Goal: Download file/media

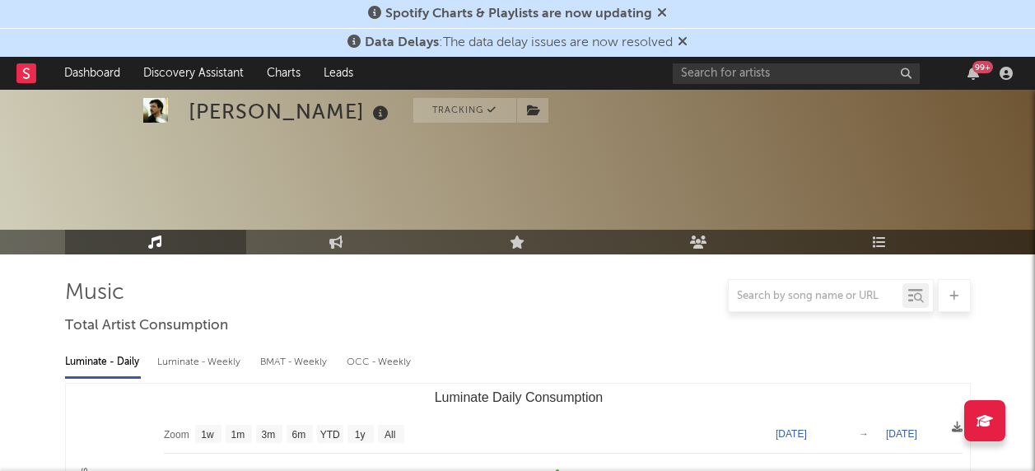
scroll to position [247, 0]
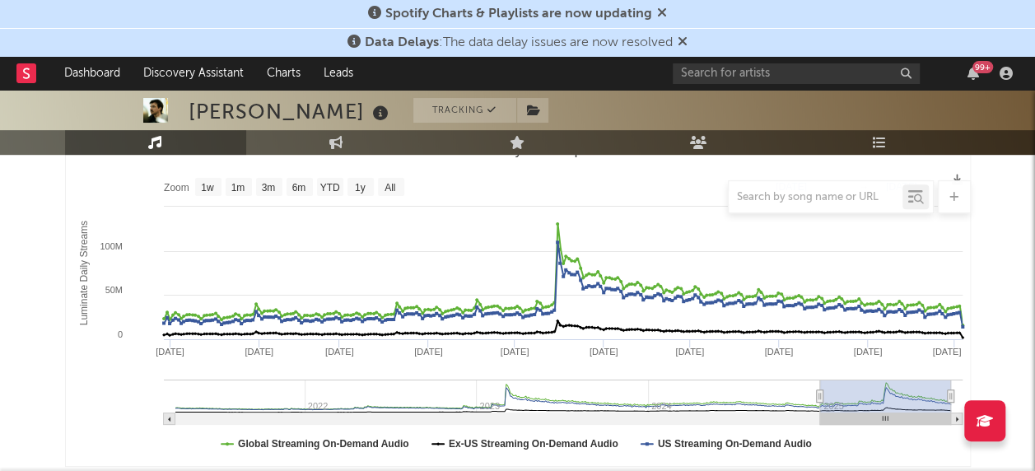
click at [388, 184] on div at bounding box center [518, 196] width 906 height 33
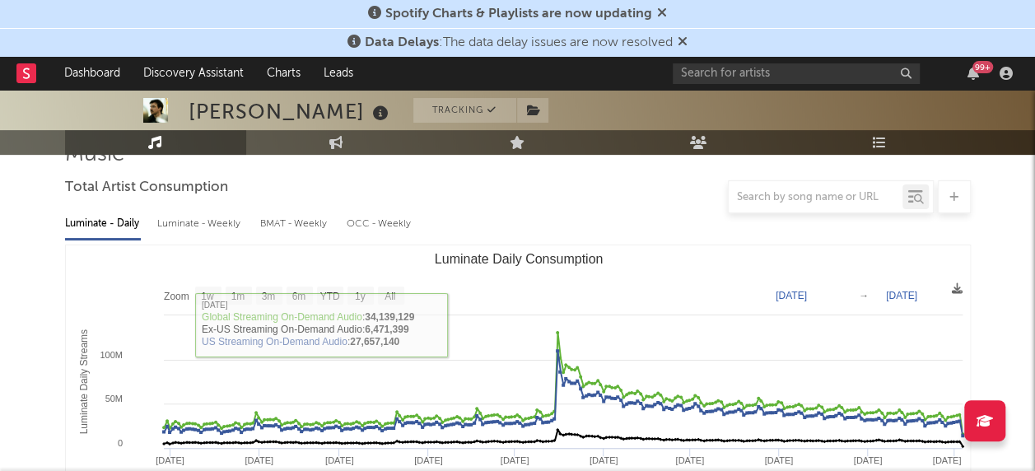
scroll to position [165, 0]
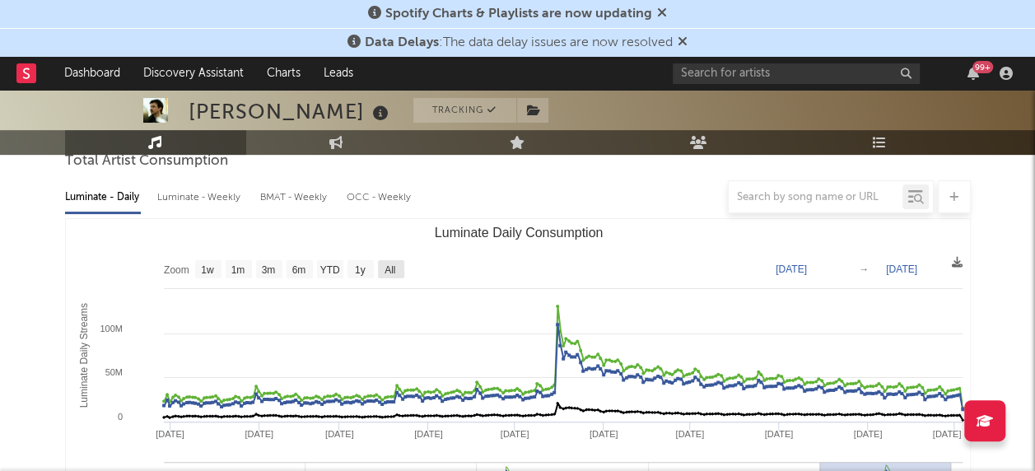
click at [385, 268] on text "All" at bounding box center [390, 270] width 11 height 12
select select "All"
type input "[DATE]"
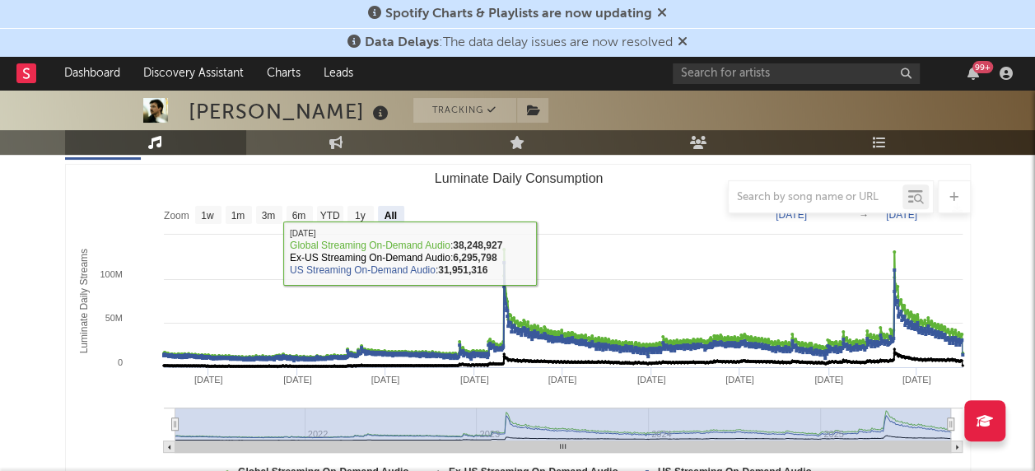
scroll to position [329, 0]
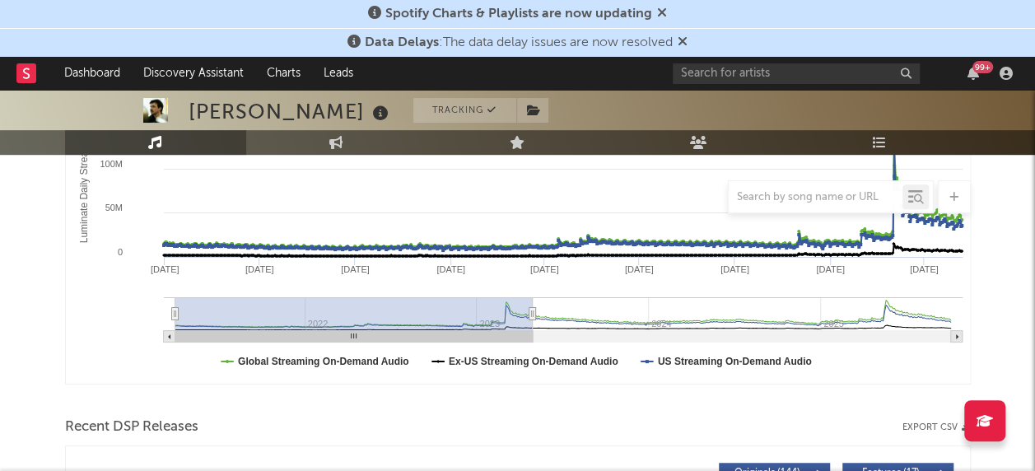
type input "[DATE]"
drag, startPoint x: 947, startPoint y: 310, endPoint x: 532, endPoint y: 285, distance: 415.8
click at [532, 285] on icon "Created with Highcharts 10.3.3 Luminate Daily Streams Luminate Daily Consumptio…" at bounding box center [518, 218] width 905 height 329
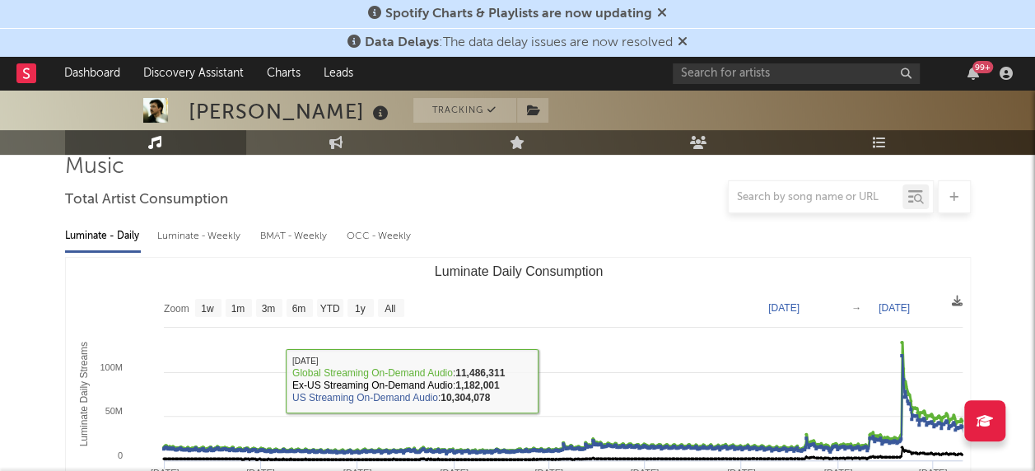
scroll to position [82, 0]
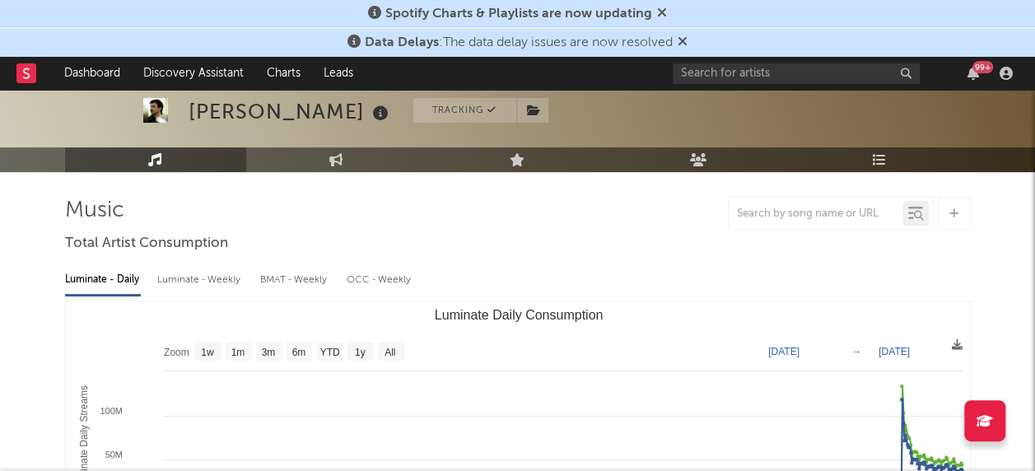
click at [168, 287] on div "Luminate - Weekly" at bounding box center [200, 280] width 86 height 28
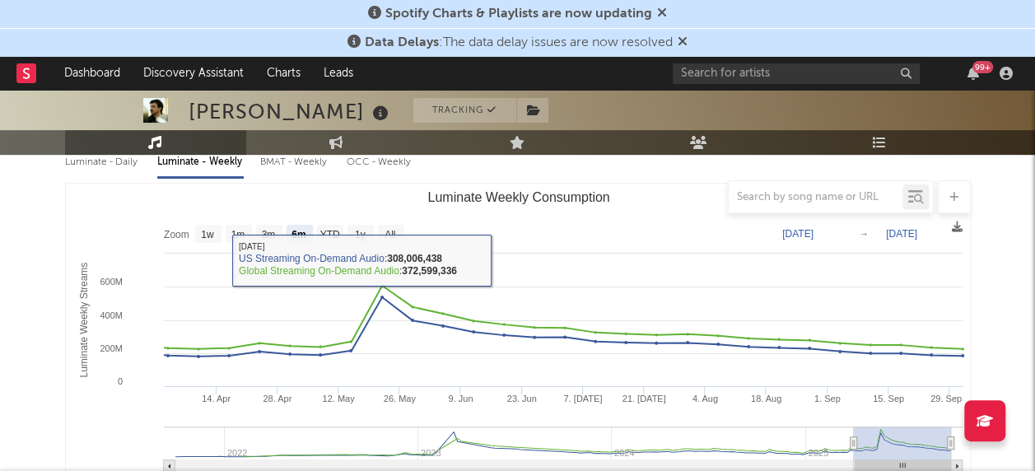
scroll to position [165, 0]
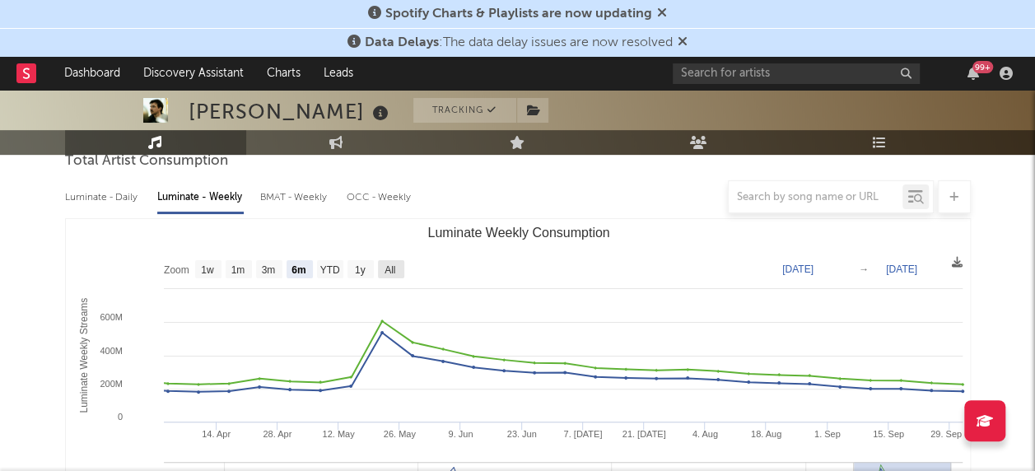
click at [388, 268] on text "All" at bounding box center [390, 270] width 11 height 12
select select "All"
type input "[DATE]"
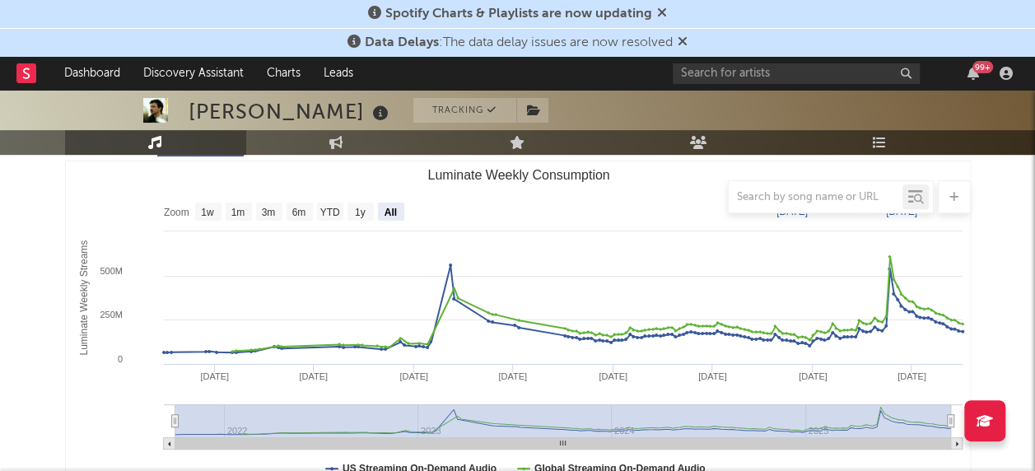
scroll to position [247, 0]
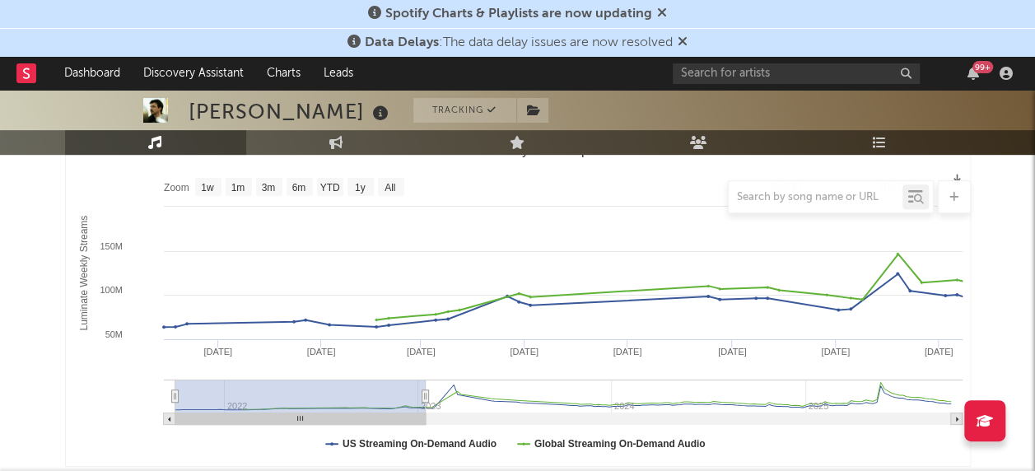
type input "[DATE]"
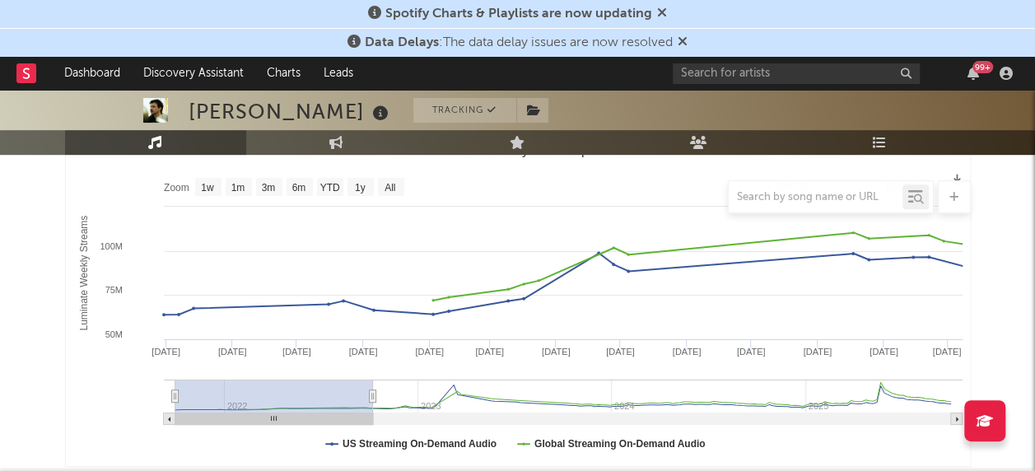
select select "1y"
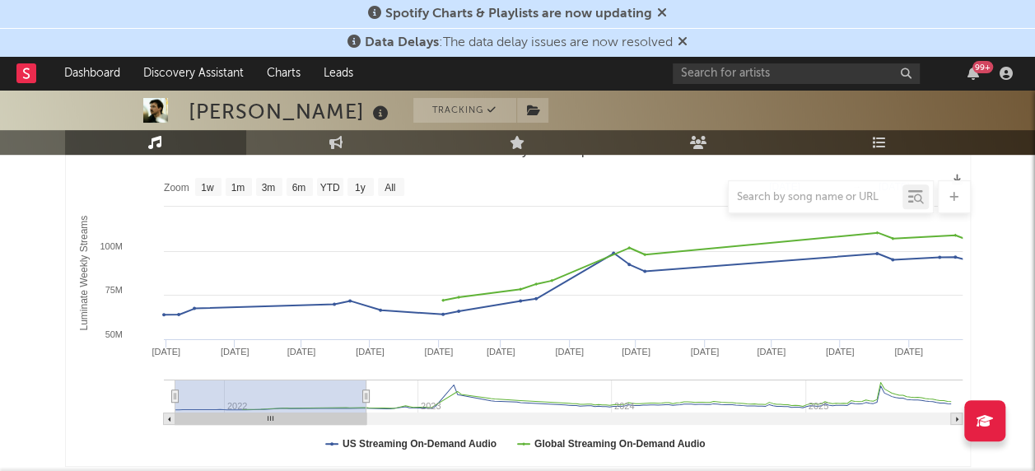
type input "[DATE]"
drag, startPoint x: 951, startPoint y: 394, endPoint x: 364, endPoint y: 373, distance: 587.6
click at [364, 373] on icon "Created with Highcharts 10.3.3 Luminate Weekly Streams Luminate Weekly Consumpt…" at bounding box center [518, 301] width 905 height 329
type input "[DATE]"
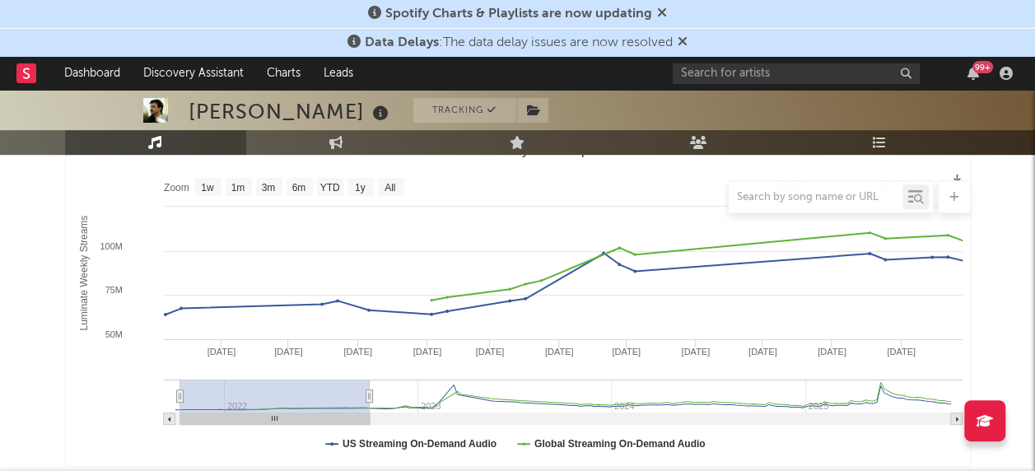
type input "[DATE]"
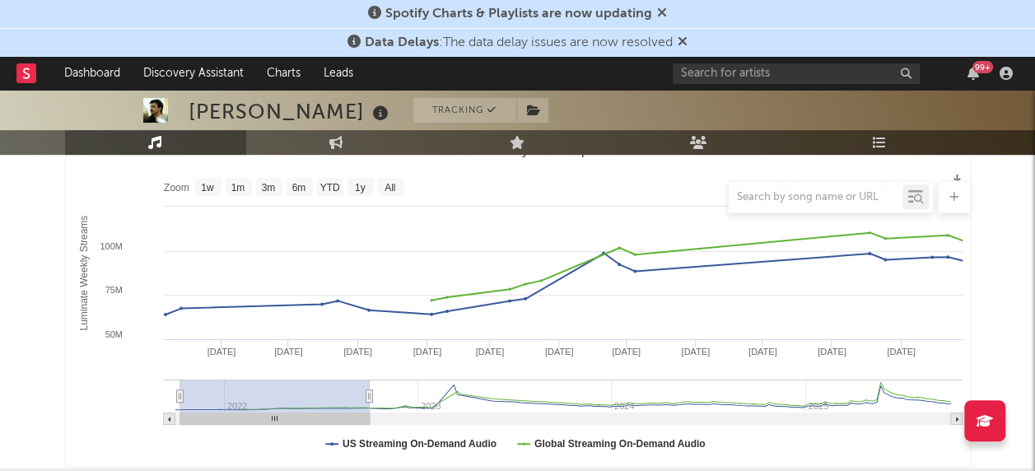
type input "[DATE]"
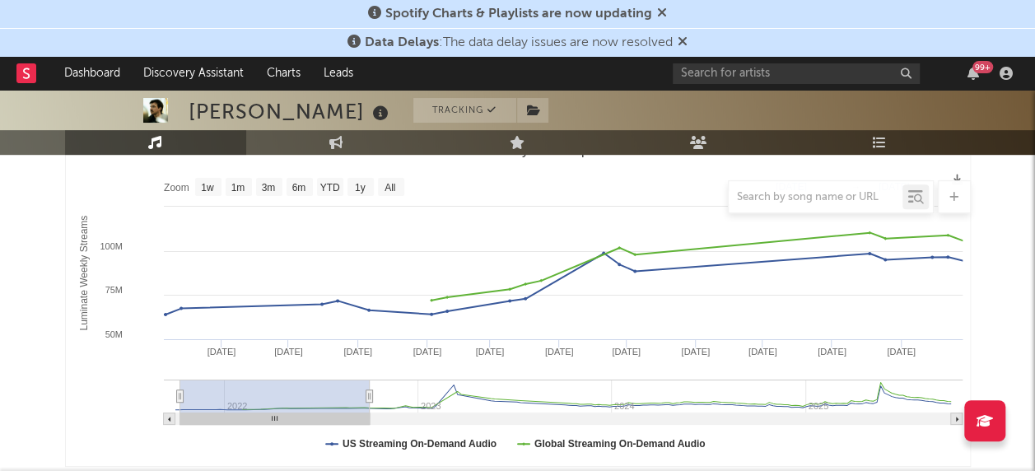
type input "[DATE]"
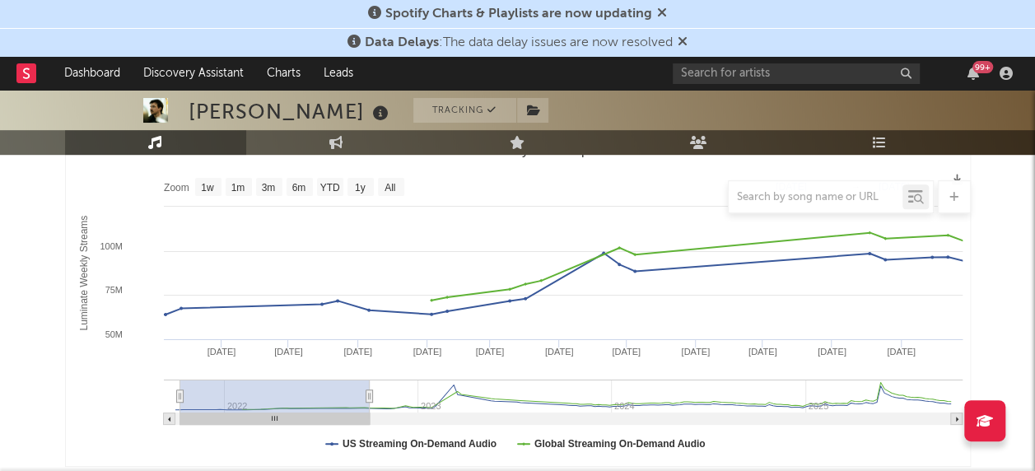
type input "[DATE]"
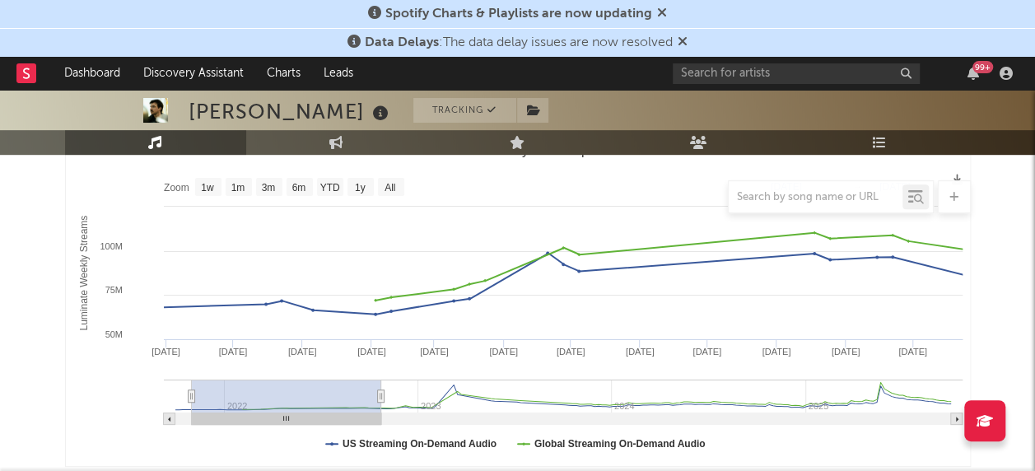
type input "[DATE]"
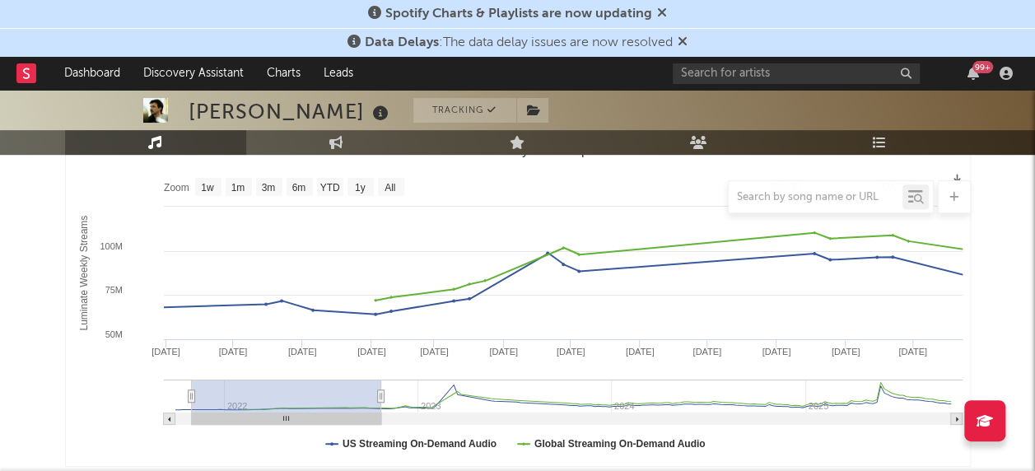
type input "[DATE]"
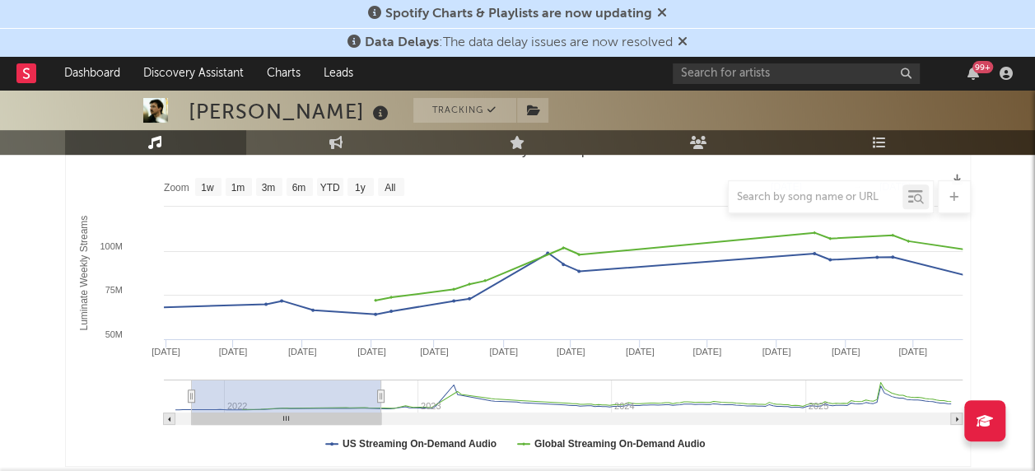
type input "[DATE]"
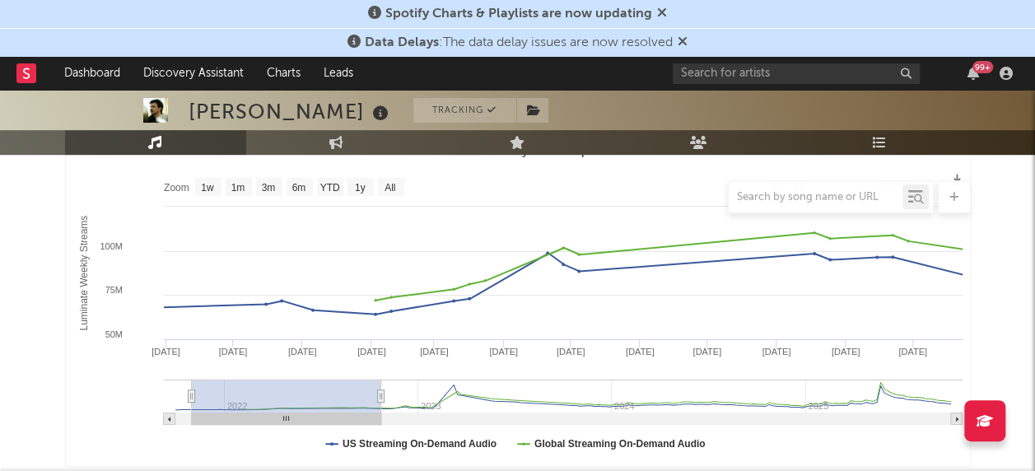
type input "[DATE]"
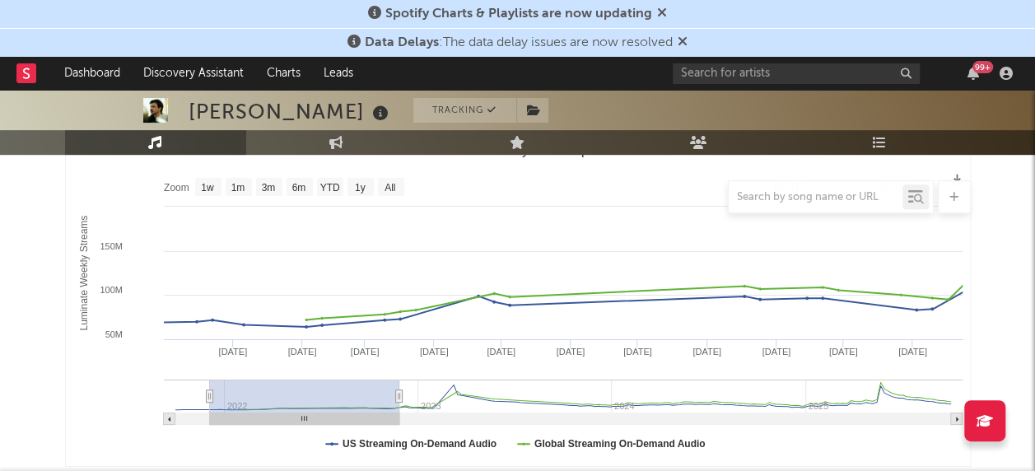
type input "[DATE]"
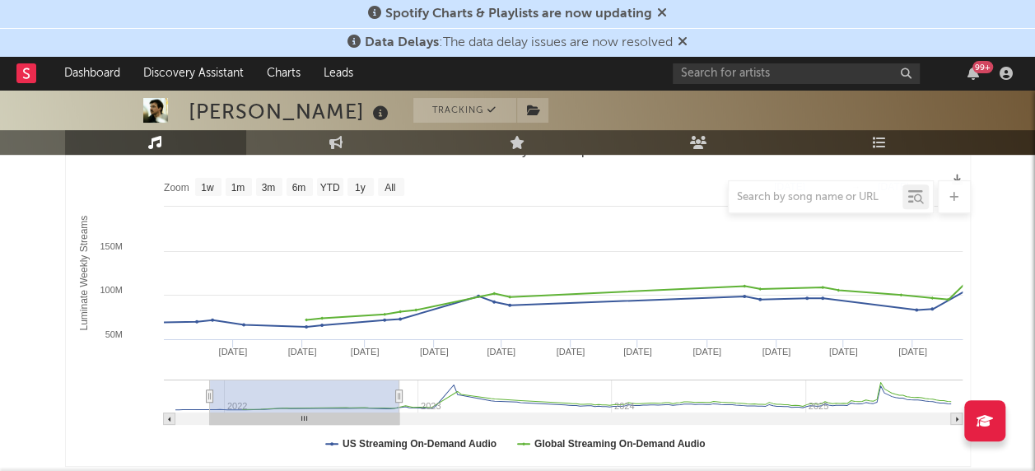
type input "[DATE]"
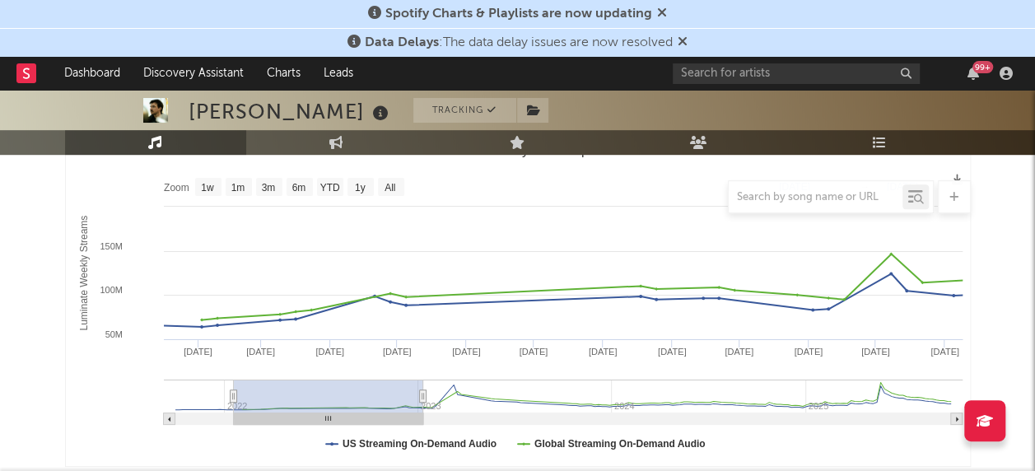
type input "[DATE]"
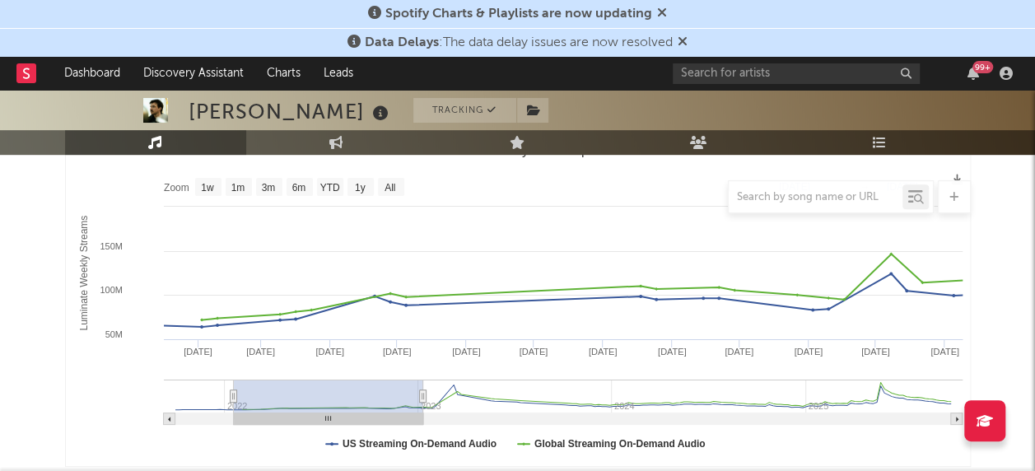
type input "[DATE]"
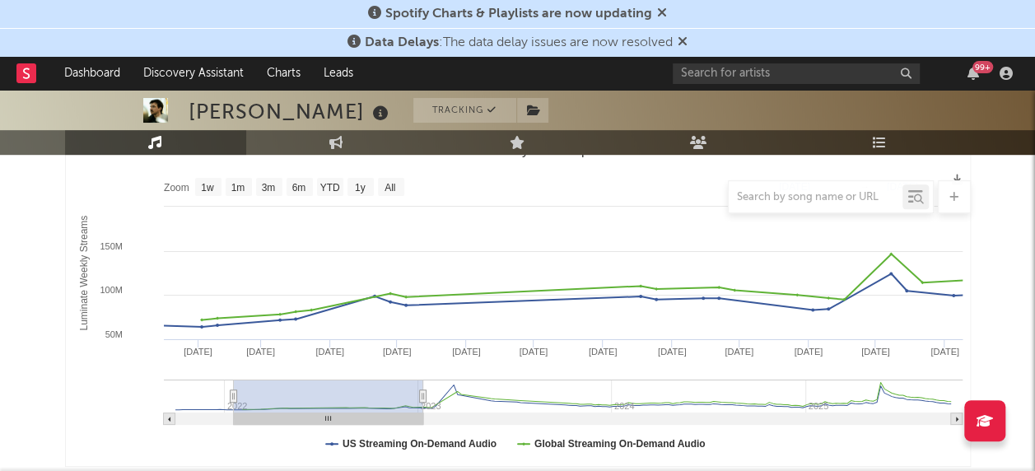
type input "[DATE]"
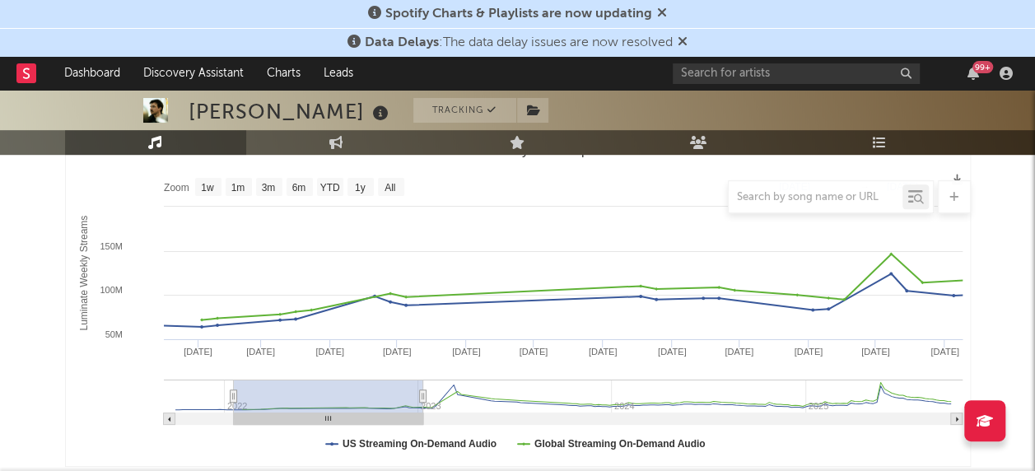
type input "[DATE]"
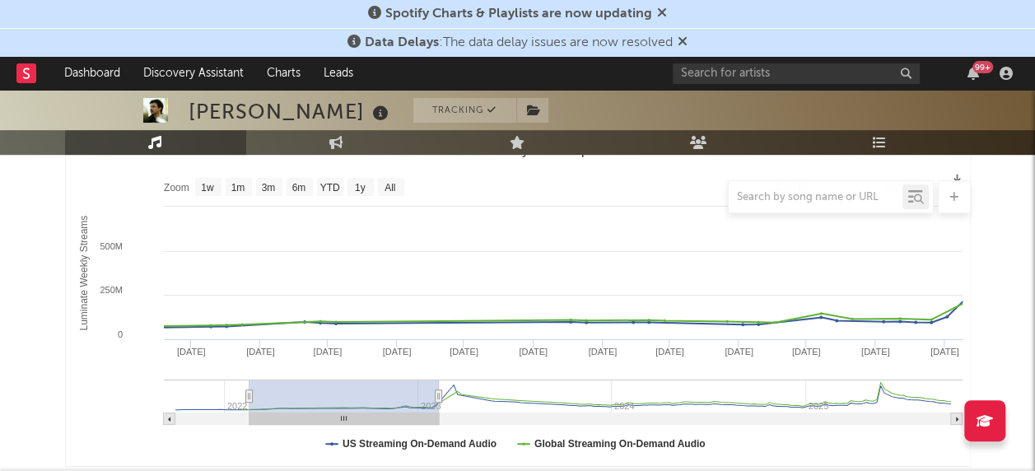
type input "[DATE]"
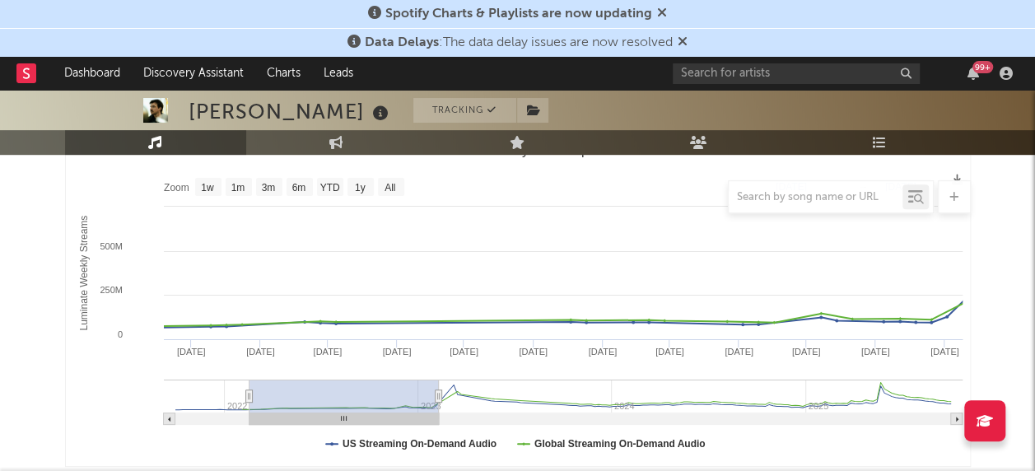
type input "[DATE]"
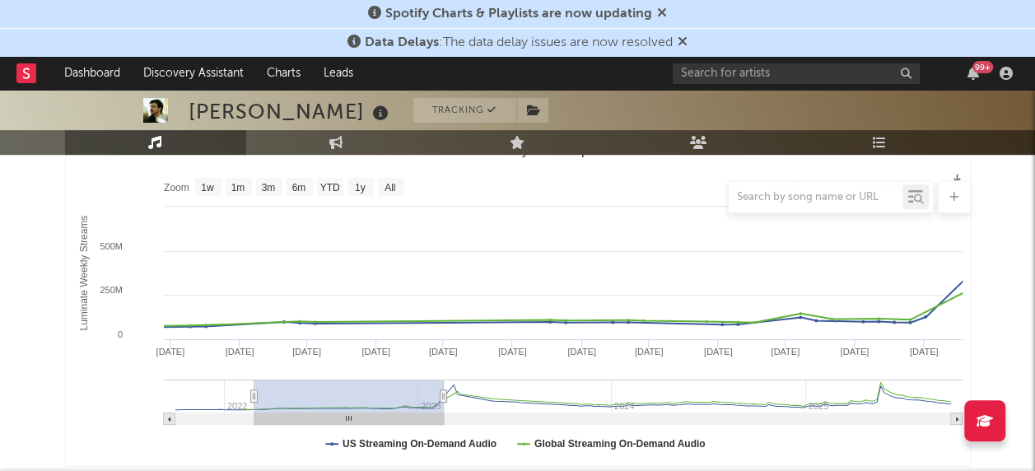
type input "[DATE]"
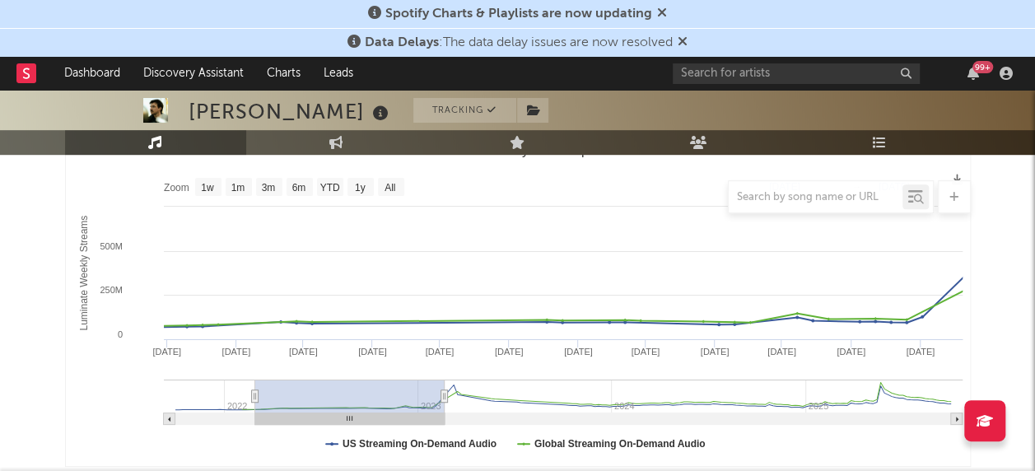
type input "[DATE]"
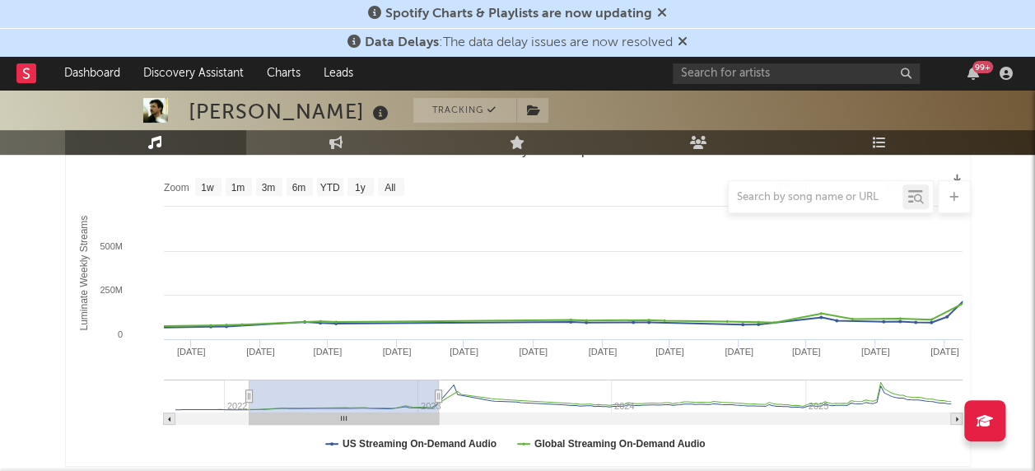
drag, startPoint x: 359, startPoint y: 398, endPoint x: 433, endPoint y: 397, distance: 74.1
click at [433, 397] on rect "Luminate Weekly Consumption" at bounding box center [344, 396] width 189 height 33
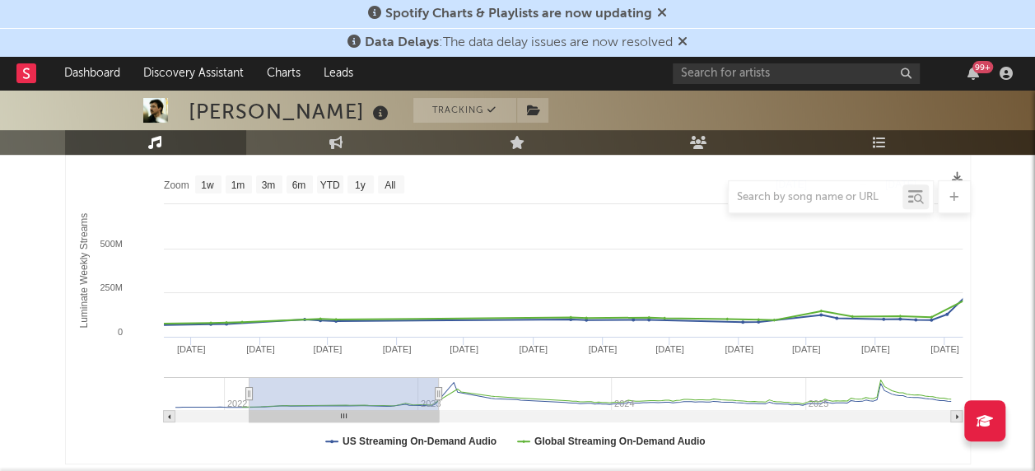
scroll to position [329, 0]
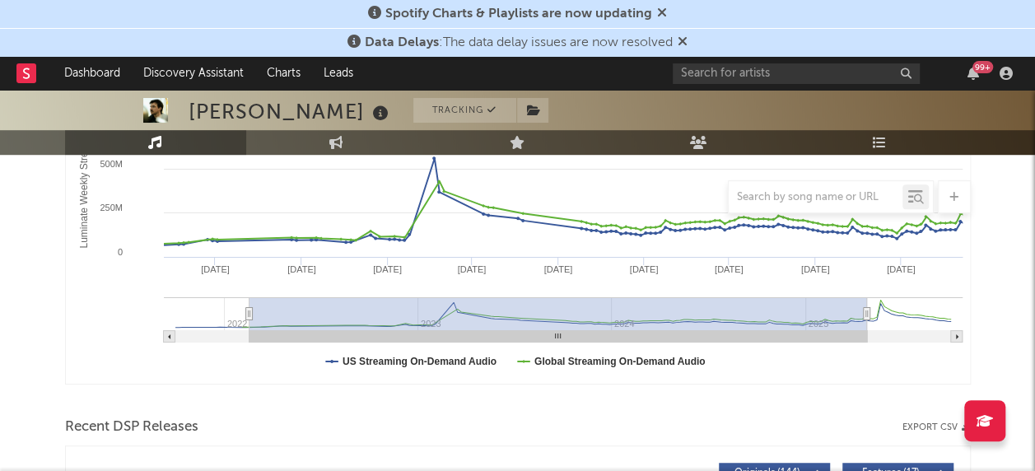
type input "[DATE]"
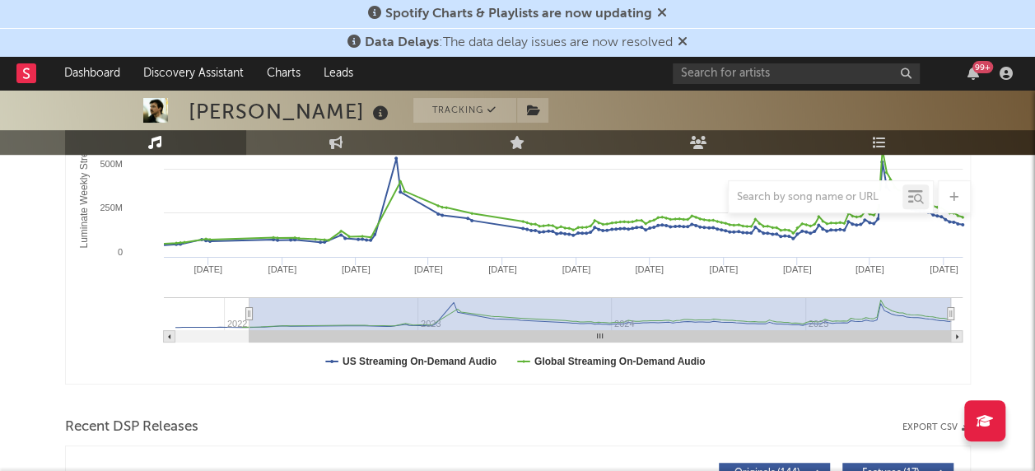
drag, startPoint x: 438, startPoint y: 315, endPoint x: 1001, endPoint y: 327, distance: 562.7
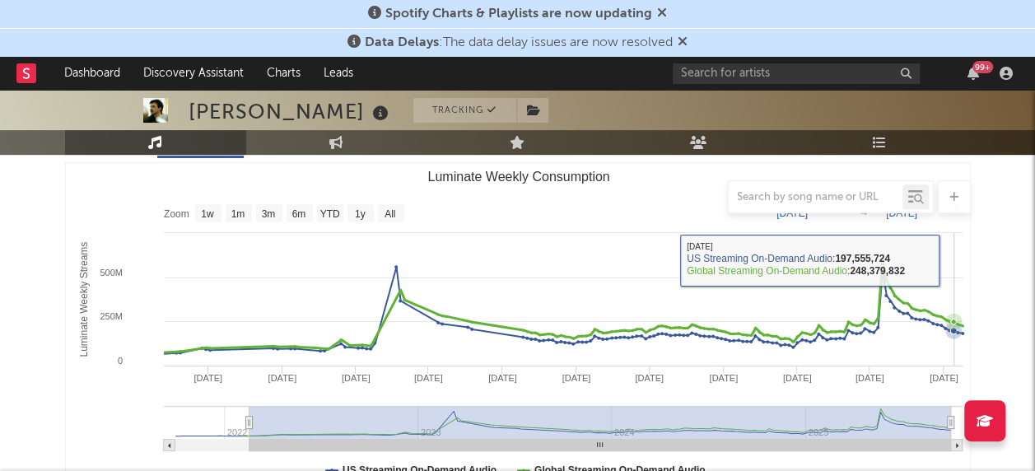
scroll to position [247, 0]
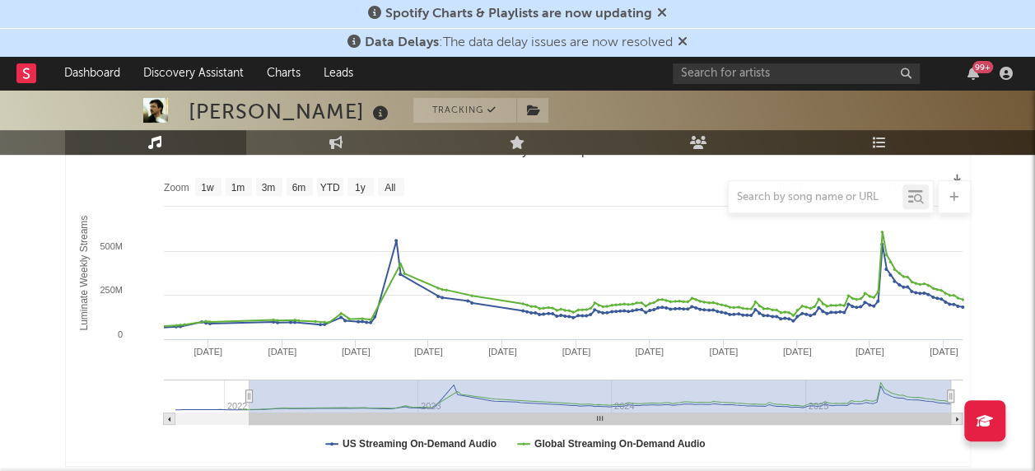
type input "[DATE]"
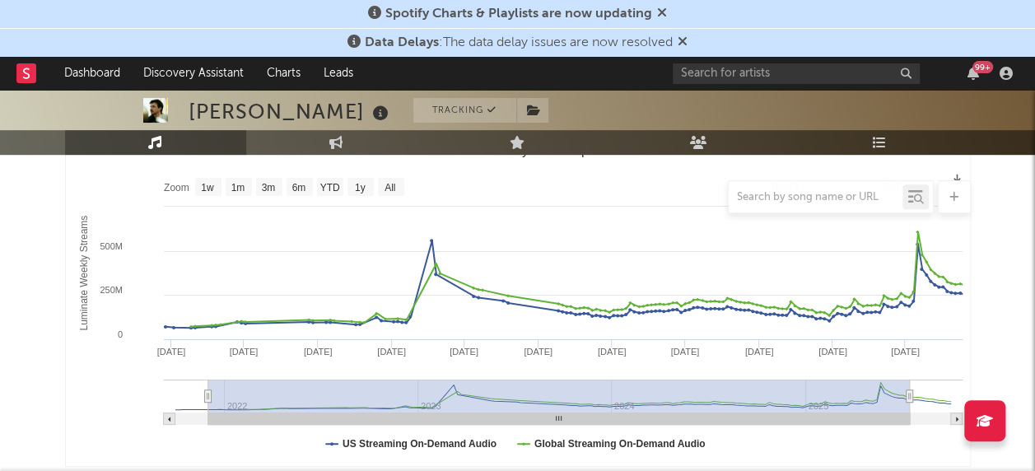
type input "[DATE]"
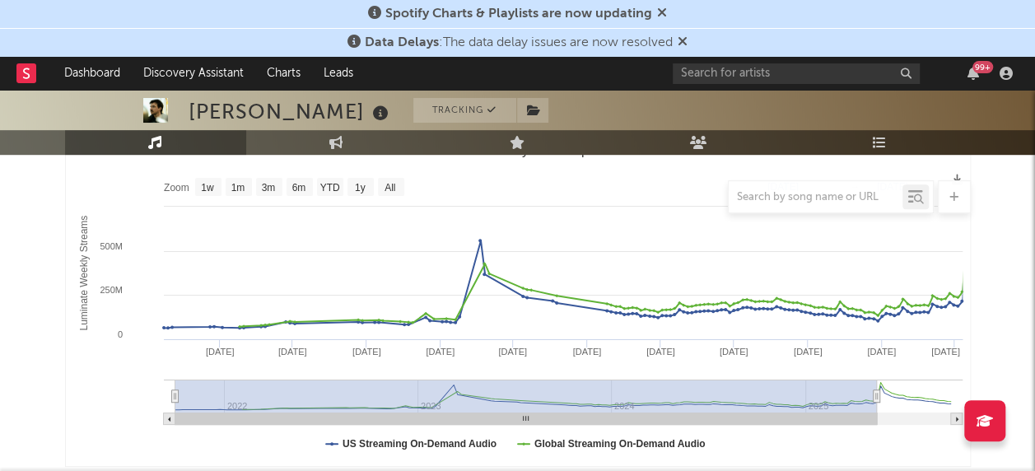
drag, startPoint x: 252, startPoint y: 399, endPoint x: 132, endPoint y: 392, distance: 120.4
click at [132, 392] on icon "Created with Highcharts 10.3.3 Luminate Weekly Streams Luminate Weekly Consumpt…" at bounding box center [518, 301] width 905 height 329
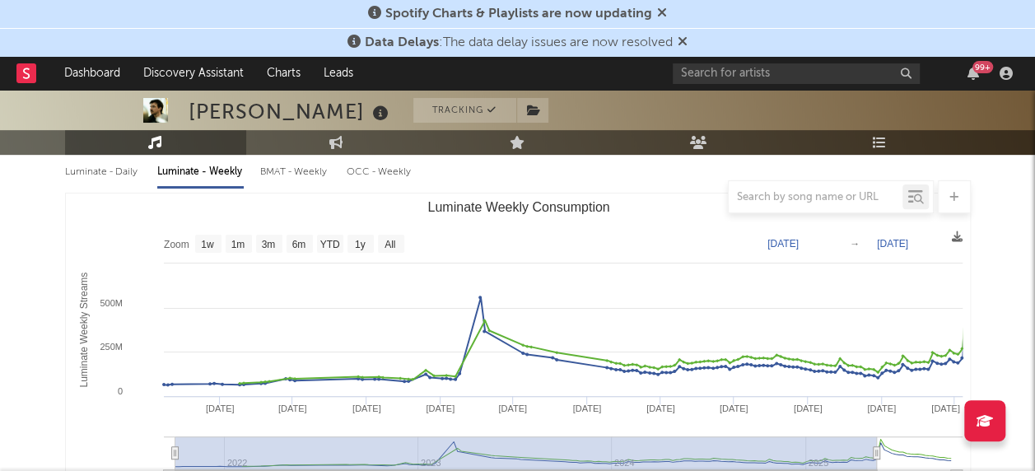
scroll to position [165, 0]
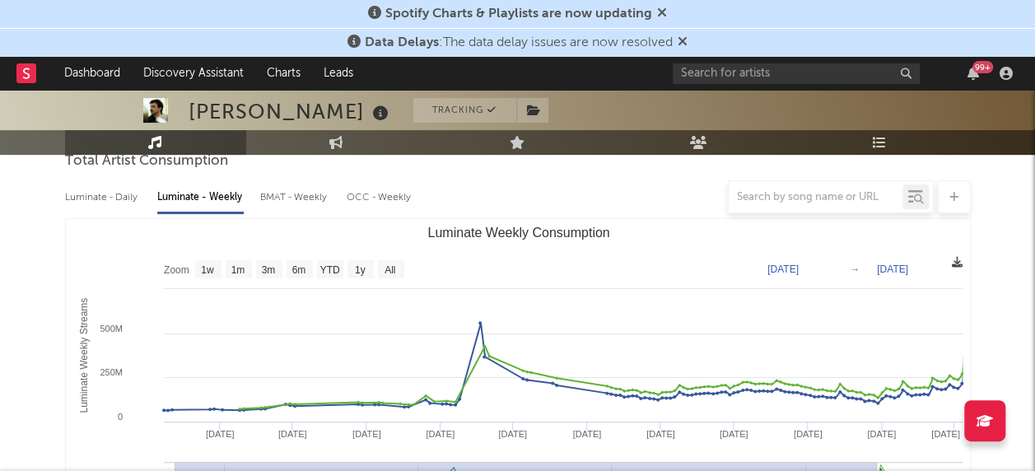
click at [959, 263] on icon at bounding box center [957, 262] width 11 height 11
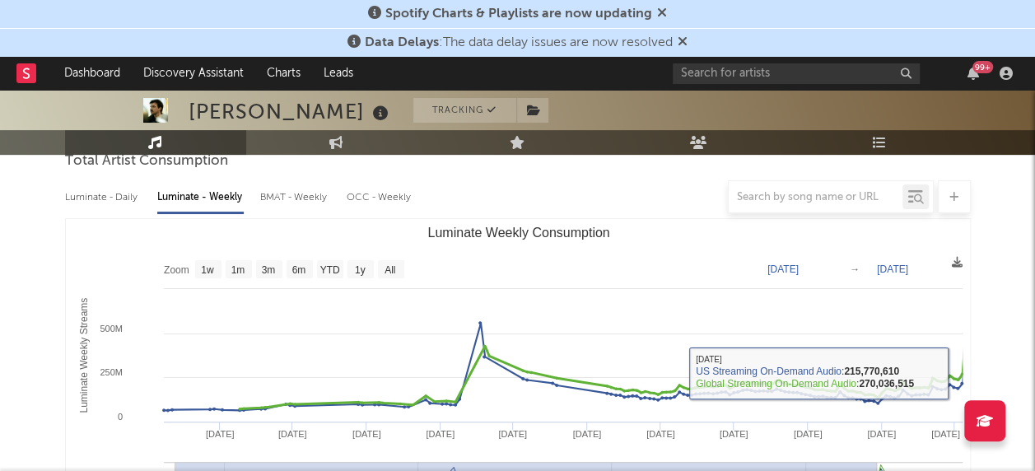
scroll to position [247, 0]
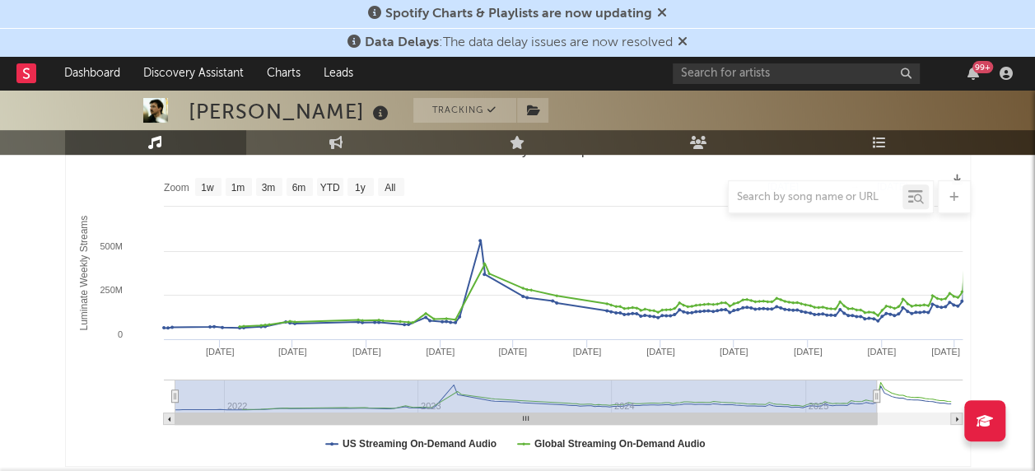
type input "[DATE]"
select select "All"
type input "[DATE]"
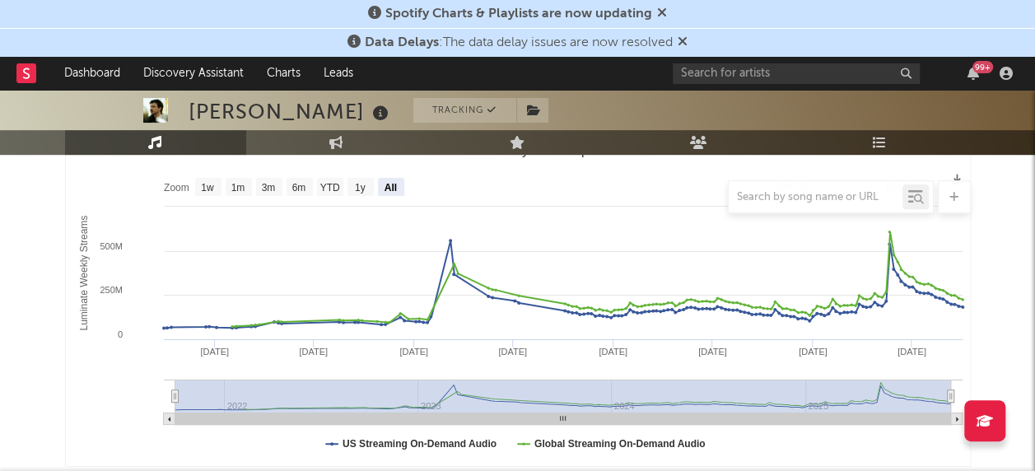
drag, startPoint x: 875, startPoint y: 397, endPoint x: 1000, endPoint y: 394, distance: 125.2
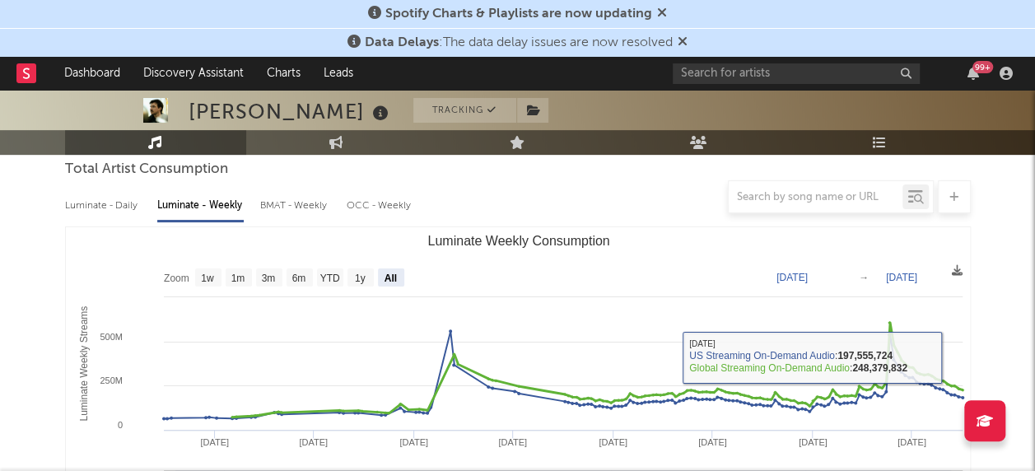
scroll to position [82, 0]
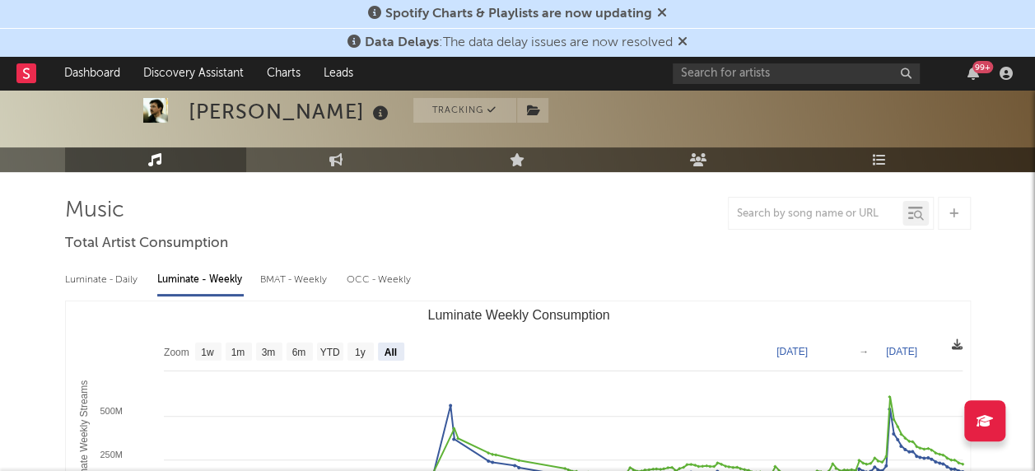
click at [955, 347] on icon at bounding box center [957, 344] width 11 height 11
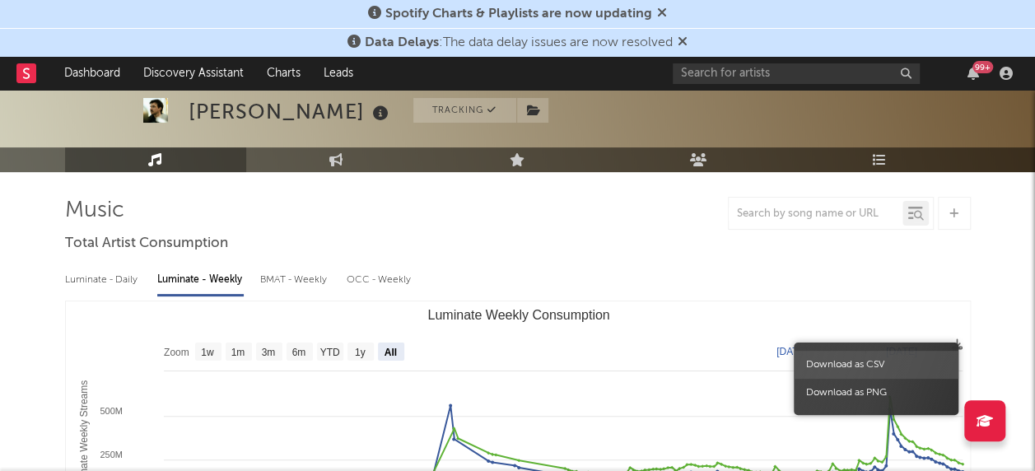
click at [831, 367] on span "Download as CSV" at bounding box center [876, 365] width 165 height 28
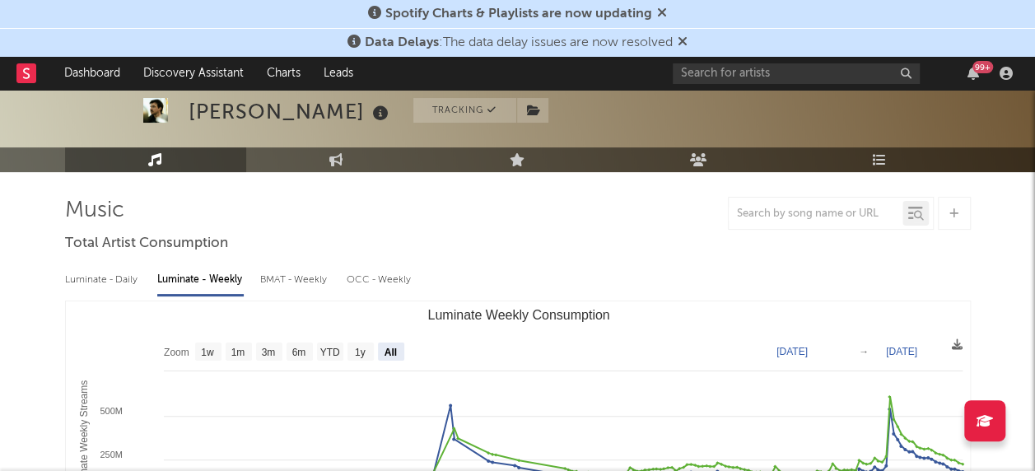
click at [539, 210] on div at bounding box center [518, 213] width 906 height 33
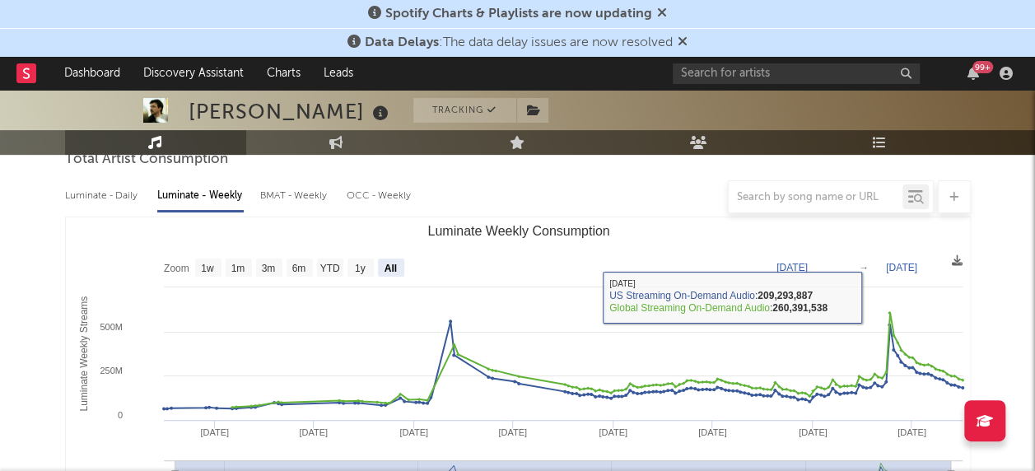
scroll to position [165, 0]
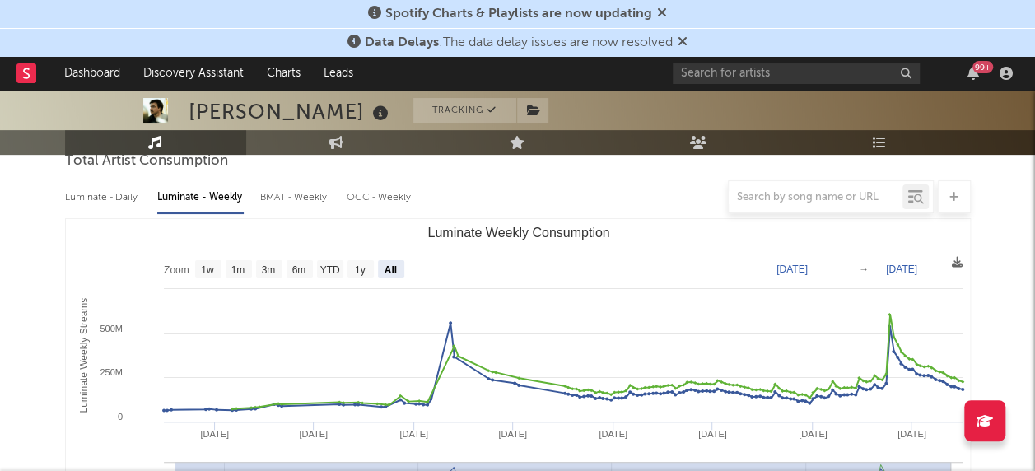
click at [136, 203] on div at bounding box center [518, 196] width 906 height 33
click at [124, 198] on div at bounding box center [518, 196] width 906 height 33
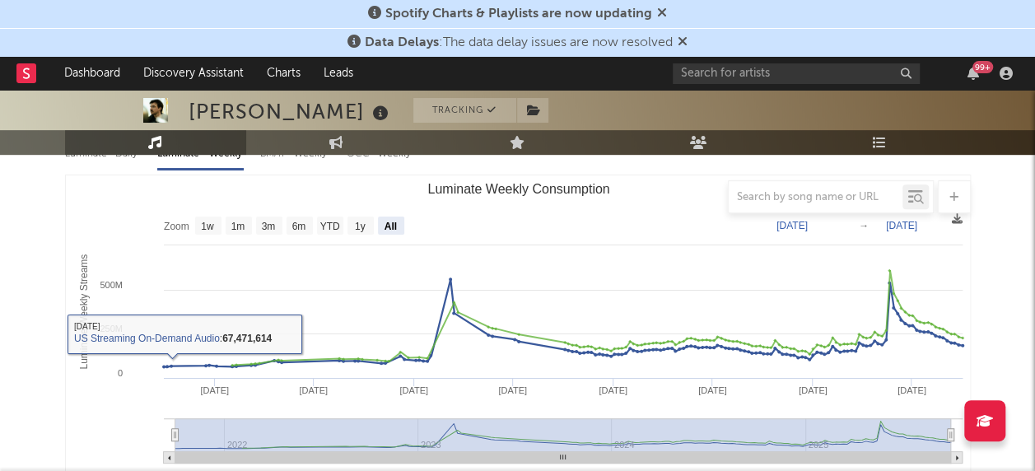
scroll to position [82, 0]
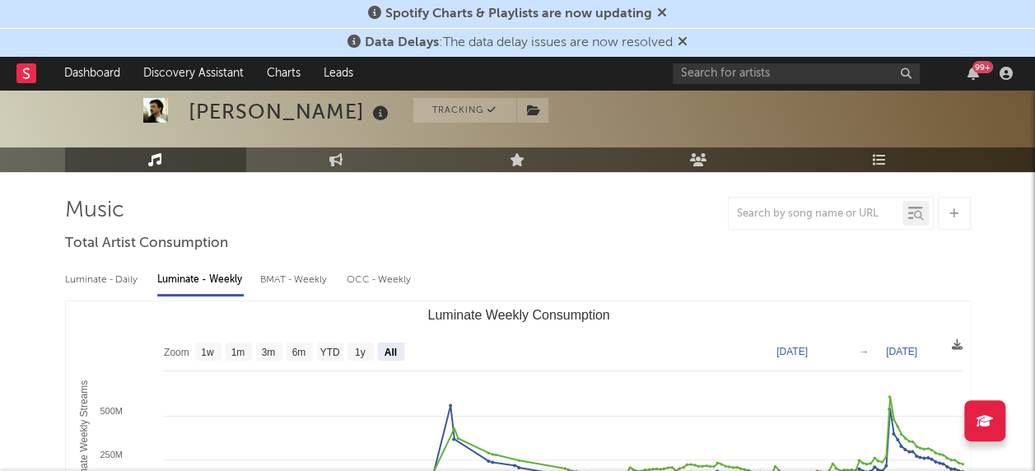
click at [93, 278] on div "Luminate - Daily" at bounding box center [103, 280] width 76 height 28
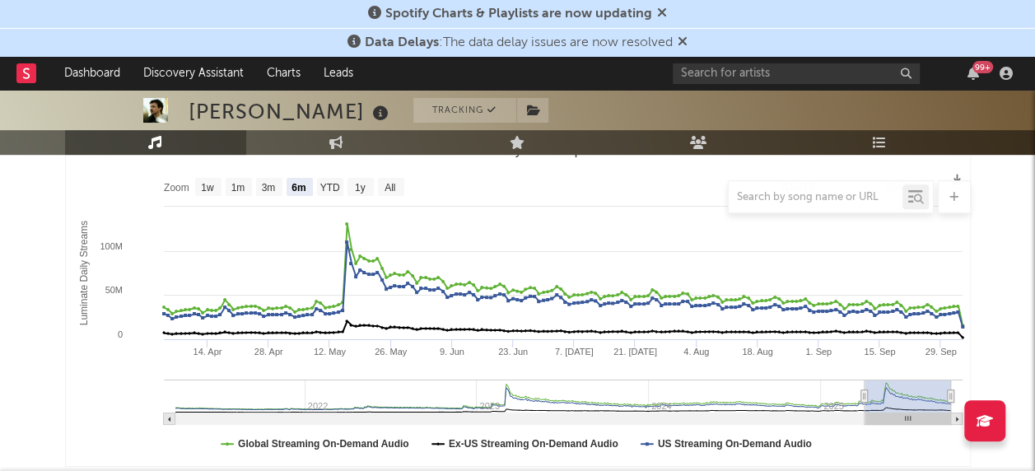
scroll to position [165, 0]
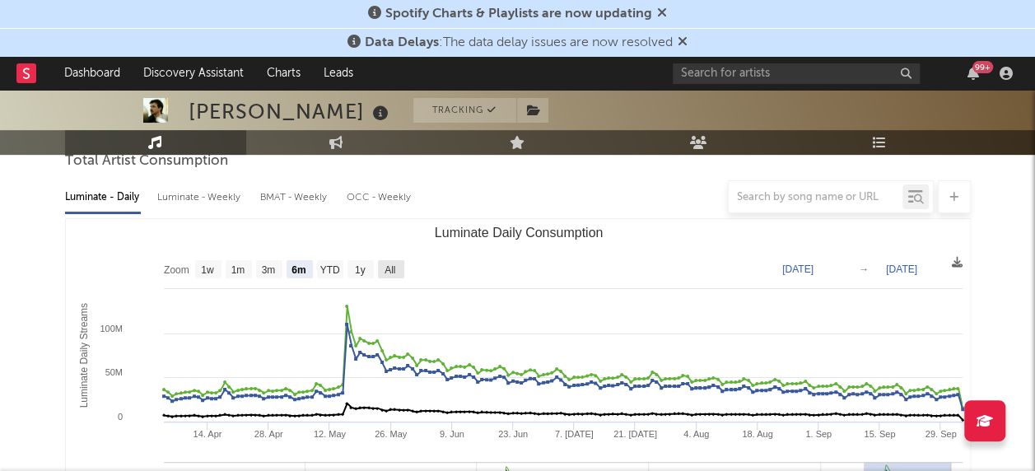
click at [391, 268] on text "All" at bounding box center [390, 270] width 11 height 12
select select "All"
type input "[DATE]"
